Goal: Task Accomplishment & Management: Manage account settings

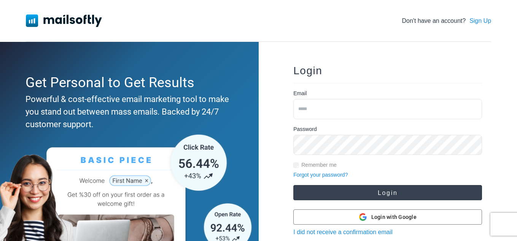
type input "**********"
click at [384, 191] on button "Login" at bounding box center [388, 192] width 189 height 15
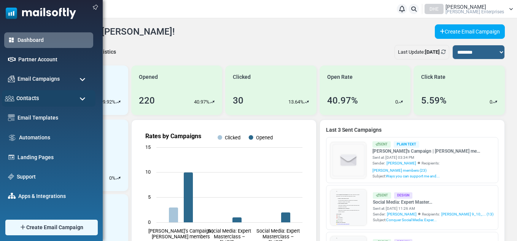
click at [23, 97] on span "Contacts" at bounding box center [27, 98] width 23 height 8
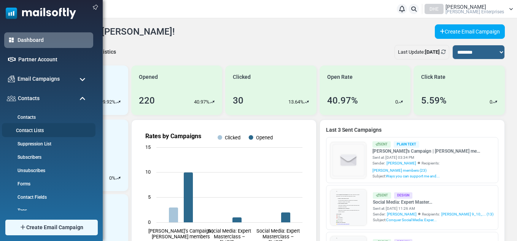
click at [36, 130] on link "Contact Lists" at bounding box center [47, 130] width 91 height 7
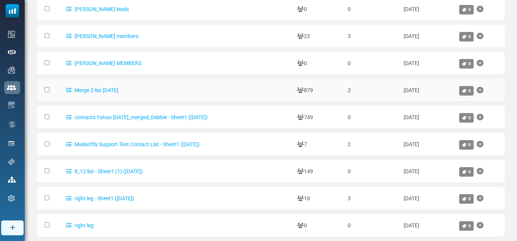
scroll to position [127, 0]
drag, startPoint x: 517, startPoint y: 100, endPoint x: 517, endPoint y: 131, distance: 31.2
click at [517, 131] on html "Contact Lists Notifications DHE Debbie Hayes Debbie Hayes Enterprises Profile &…" at bounding box center [258, 99] width 517 height 453
drag, startPoint x: 517, startPoint y: 131, endPoint x: 517, endPoint y: 211, distance: 79.9
click at [517, 211] on div "Contact Lists My Contact Lists Company Contact Lists Import History Export Hist…" at bounding box center [271, 102] width 493 height 421
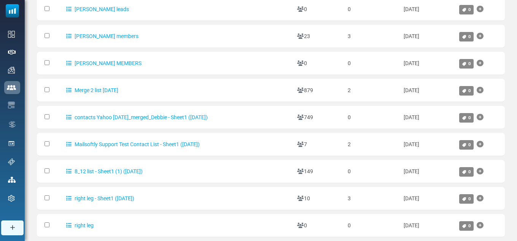
drag, startPoint x: 517, startPoint y: 211, endPoint x: 520, endPoint y: 252, distance: 41.6
click at [517, 241] on html "Contact Lists Notifications DHE Debbie Hayes Debbie Hayes Enterprises Profile &…" at bounding box center [258, 99] width 517 height 453
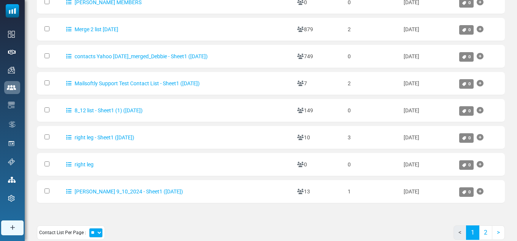
scroll to position [203, 0]
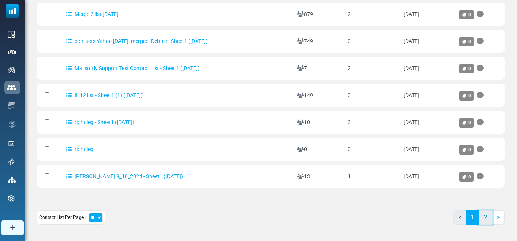
click at [485, 215] on link "2" at bounding box center [485, 217] width 13 height 14
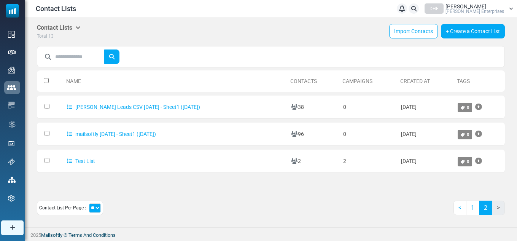
scroll to position [0, 0]
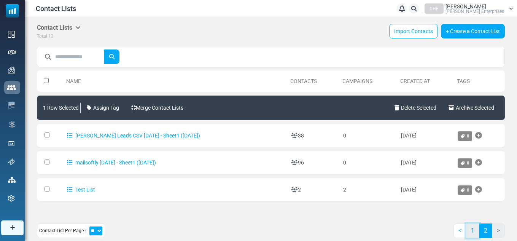
click at [474, 230] on link "1" at bounding box center [472, 230] width 13 height 14
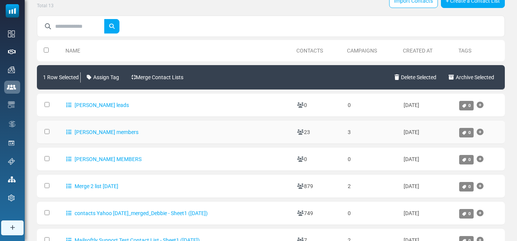
click at [484, 132] on icon at bounding box center [480, 132] width 7 height 0
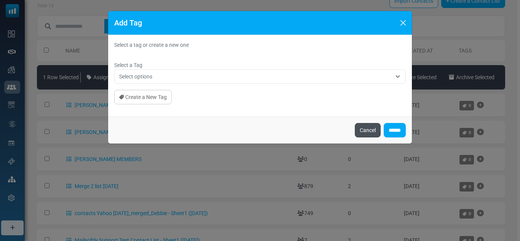
click at [362, 130] on button "Cancel" at bounding box center [368, 130] width 26 height 14
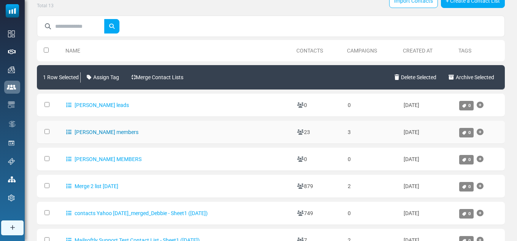
click at [98, 132] on link "[PERSON_NAME] members" at bounding box center [102, 132] width 72 height 6
